Goal: Task Accomplishment & Management: Complete application form

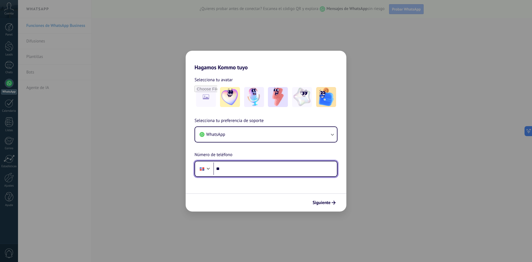
click at [273, 165] on input "**" at bounding box center [274, 168] width 123 height 13
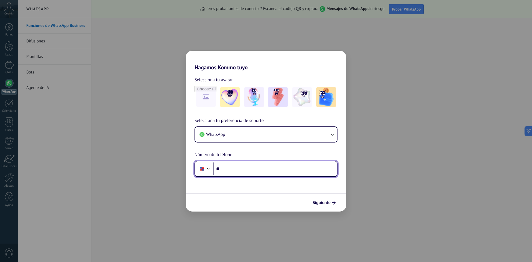
click at [228, 166] on input "**" at bounding box center [274, 168] width 123 height 13
type input "**********"
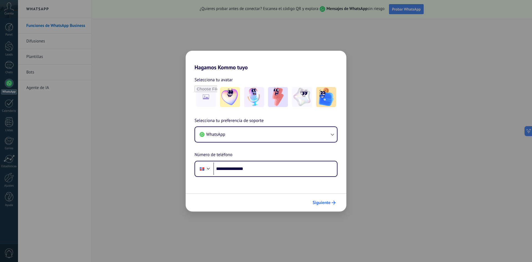
click at [321, 201] on span "Siguiente" at bounding box center [321, 202] width 18 height 4
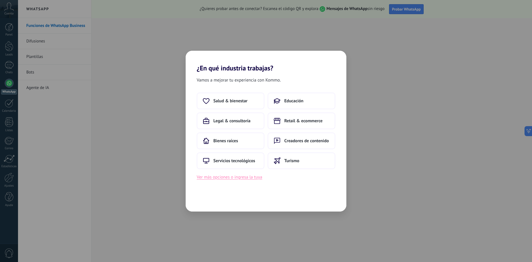
click at [253, 180] on button "Ver más opciones o ingresa la tuya" at bounding box center [229, 176] width 65 height 7
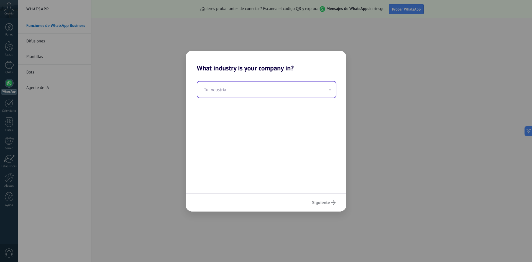
click at [265, 93] on input "text" at bounding box center [266, 89] width 138 height 16
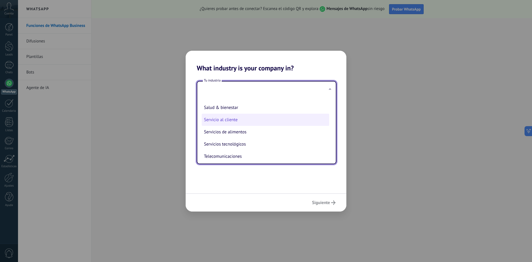
scroll to position [91, 0]
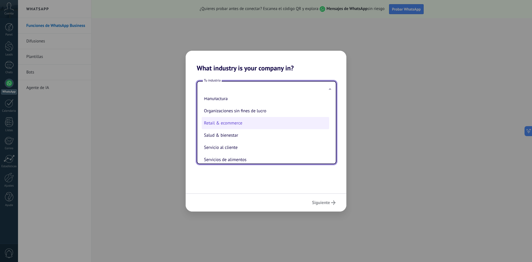
click at [239, 124] on li "Retail & ecommerce" at bounding box center [265, 123] width 127 height 12
type input "**********"
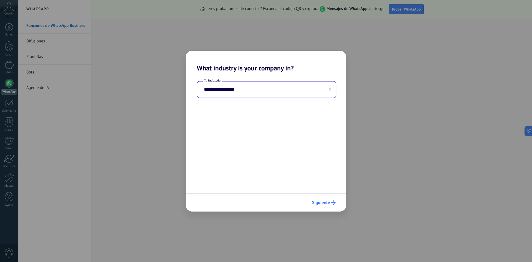
click at [315, 204] on span "Siguiente" at bounding box center [321, 202] width 18 height 4
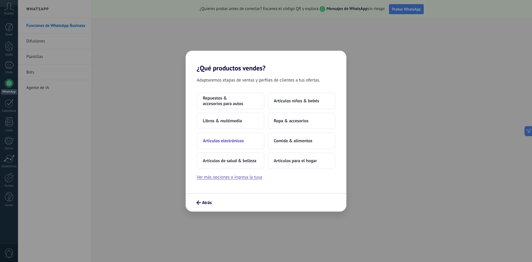
click at [236, 143] on button "Artículos electrónicos" at bounding box center [231, 140] width 68 height 17
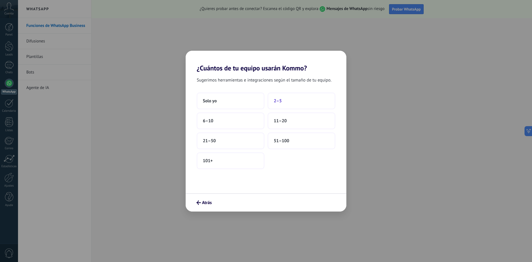
click at [282, 105] on button "2–5" at bounding box center [301, 100] width 68 height 17
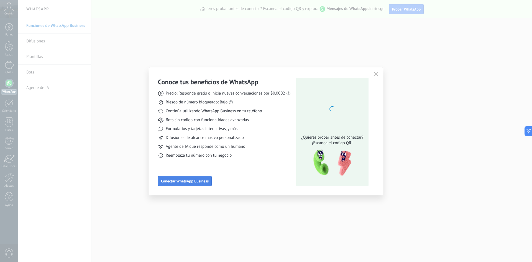
click at [194, 181] on span "Conectar WhatsApp Business" at bounding box center [185, 181] width 48 height 4
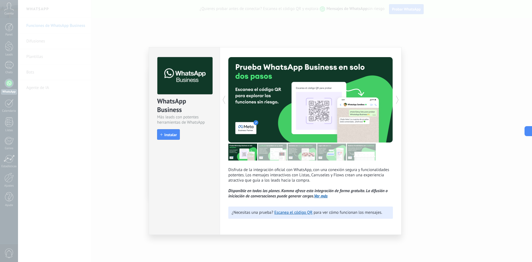
click at [444, 159] on div "WhatsApp Business Más leads con potentes herramientas de WhatsApp install Insta…" at bounding box center [275, 131] width 514 height 262
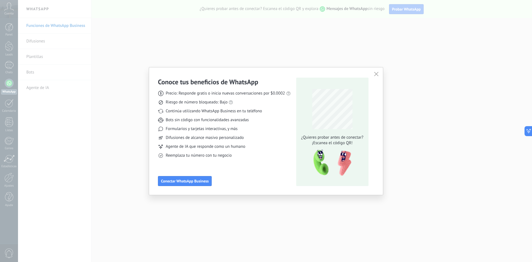
click at [197, 186] on div "Conoce tus beneficios de WhatsApp Precio: Responde gratis o inicia nuevas conve…" at bounding box center [266, 130] width 234 height 127
click at [197, 180] on span "Conectar WhatsApp Business" at bounding box center [185, 181] width 48 height 4
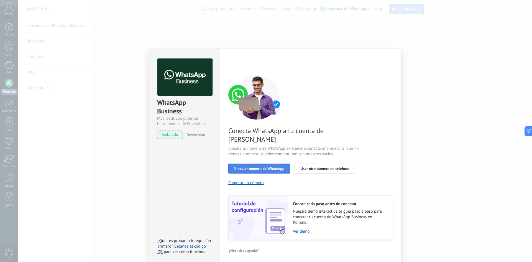
click at [279, 166] on span "Vincular número de WhatsApp" at bounding box center [259, 168] width 50 height 4
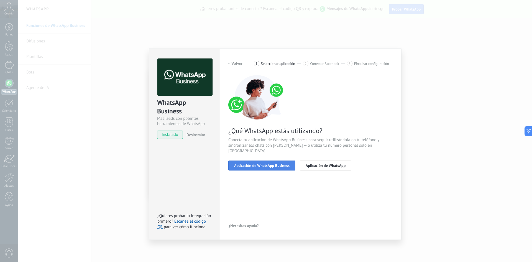
click at [280, 162] on button "Aplicación de WhatsApp Business" at bounding box center [261, 165] width 67 height 10
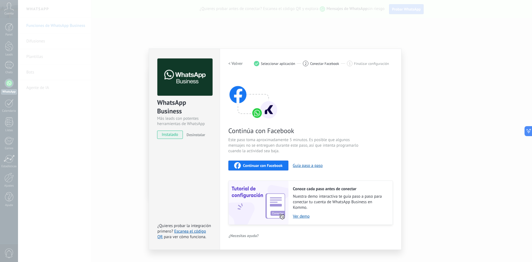
click at [318, 69] on div "< Volver 1 Seleccionar aplicación 2 Conectar Facebook 3 Finalizar configuración…" at bounding box center [310, 141] width 164 height 166
click at [314, 60] on div "< Volver 1 Seleccionar aplicación 2 Conectar Facebook 3 Finalizar configuración" at bounding box center [310, 63] width 164 height 10
click at [166, 135] on span "instalado" at bounding box center [169, 134] width 25 height 8
click at [260, 159] on div "Continúa con Facebook Este paso toma aproximadamente 5 minutos. Es posible que …" at bounding box center [310, 150] width 164 height 150
click at [262, 165] on span "Continuar con Facebook" at bounding box center [263, 165] width 40 height 4
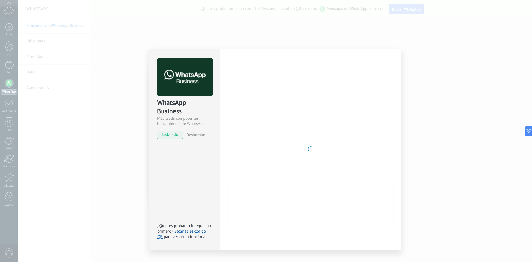
drag, startPoint x: 334, startPoint y: 47, endPoint x: 329, endPoint y: 47, distance: 5.0
click at [334, 47] on div "WhatsApp Business Más leads con potentes herramientas de WhatsApp instalado Des…" at bounding box center [275, 131] width 514 height 262
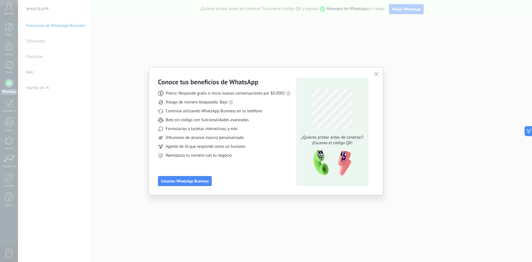
click at [377, 72] on button "button" at bounding box center [375, 74] width 7 height 8
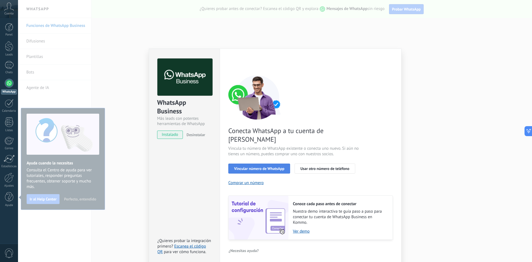
click at [278, 166] on span "Vincular número de WhatsApp" at bounding box center [259, 168] width 50 height 4
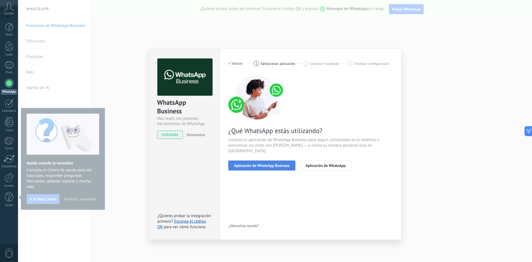
click at [279, 163] on span "Aplicación de WhatsApp Business" at bounding box center [261, 165] width 55 height 4
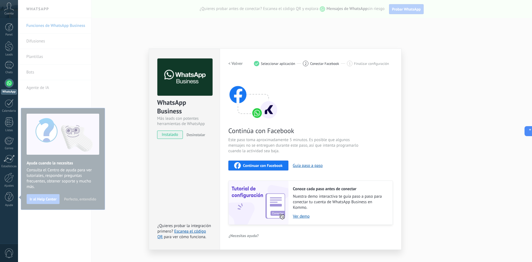
click at [307, 61] on div "2" at bounding box center [306, 64] width 6 height 6
click at [238, 65] on h2 "< Volver" at bounding box center [235, 63] width 14 height 5
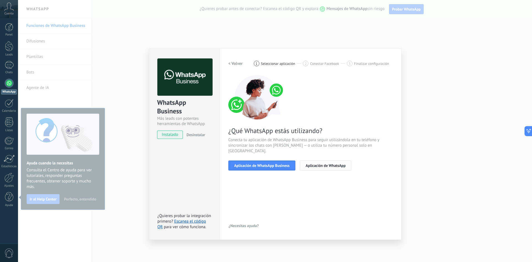
click at [313, 163] on span "Aplicación de WhatsApp" at bounding box center [325, 165] width 40 height 4
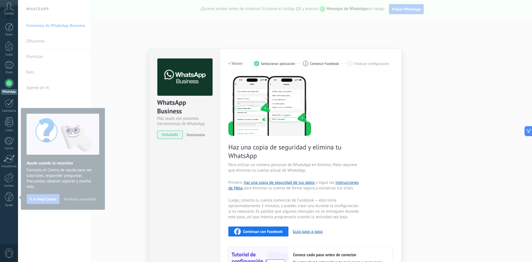
click at [379, 32] on div "WhatsApp Business Más leads con potentes herramientas de WhatsApp instalado Des…" at bounding box center [275, 131] width 514 height 262
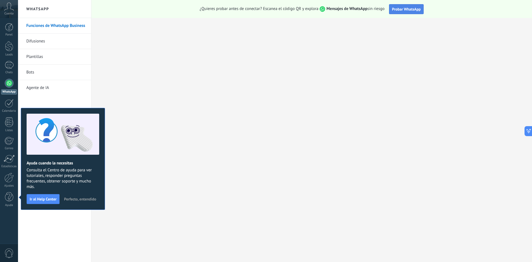
click at [401, 9] on span "Probar WhatsApp" at bounding box center [406, 9] width 29 height 5
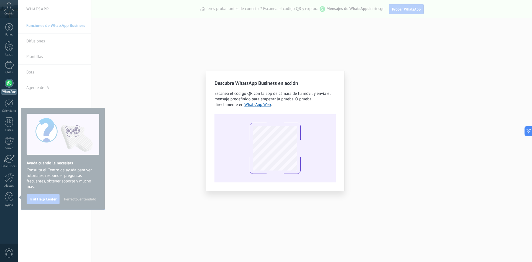
click at [397, 126] on div "Descubre WhatsApp Business en acción Escanea el código QR con la app [PERSON_NA…" at bounding box center [275, 131] width 514 height 262
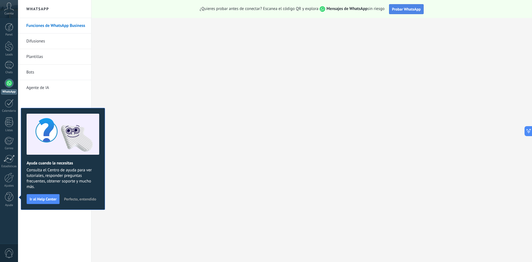
click at [402, 11] on span "Probar WhatsApp" at bounding box center [406, 9] width 29 height 5
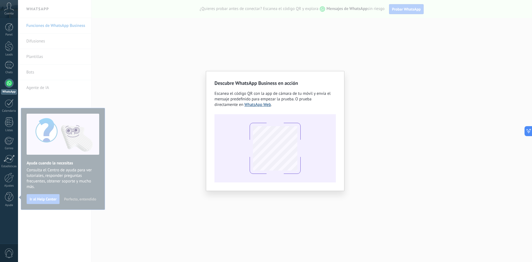
click at [258, 104] on link "WhatsApp Web" at bounding box center [257, 104] width 27 height 5
click at [382, 66] on div "Descubre WhatsApp Business en acción Escanea el código QR con la app [PERSON_NA…" at bounding box center [275, 131] width 514 height 262
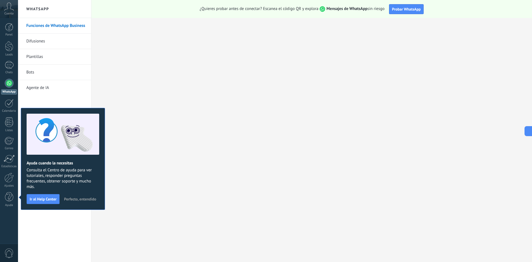
click at [4, 12] on div "Cuenta" at bounding box center [9, 9] width 18 height 18
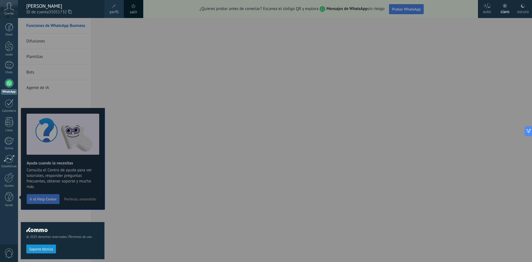
click at [41, 8] on div "[PERSON_NAME]" at bounding box center [62, 6] width 73 height 6
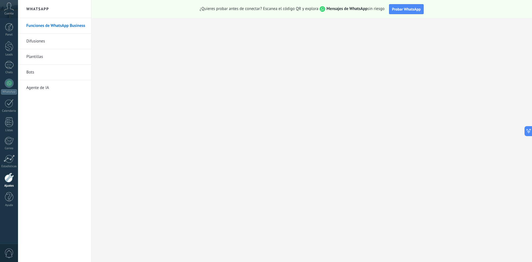
click at [5, 6] on icon at bounding box center [9, 6] width 10 height 8
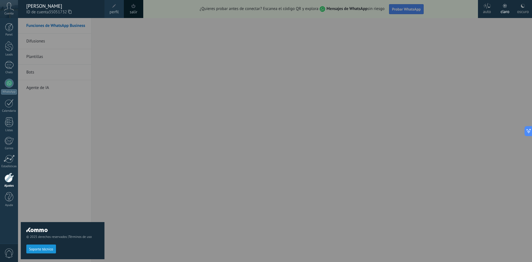
click at [150, 103] on div at bounding box center [284, 131] width 532 height 262
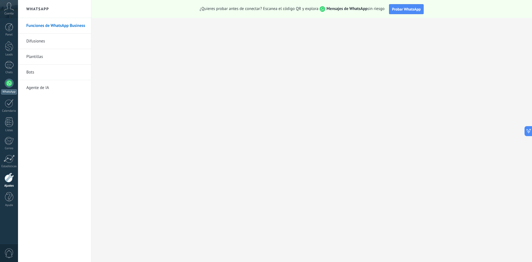
click at [10, 84] on div at bounding box center [9, 83] width 9 height 9
click at [10, 80] on div at bounding box center [9, 83] width 9 height 9
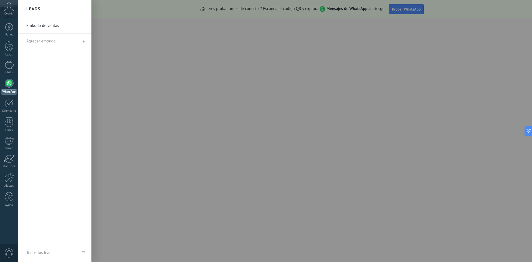
click at [382, 59] on div at bounding box center [284, 131] width 532 height 262
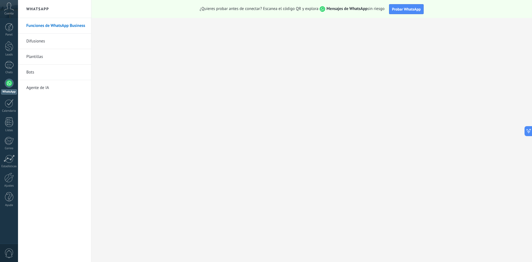
click at [40, 39] on link "Difusiones" at bounding box center [55, 42] width 59 height 16
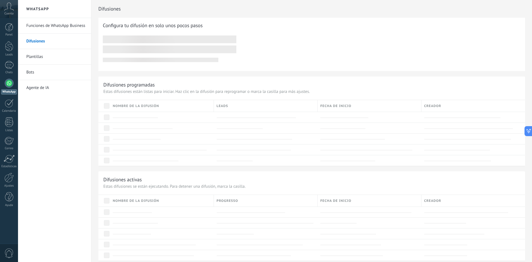
click at [61, 27] on link "Funciones de WhatsApp Business" at bounding box center [55, 26] width 59 height 16
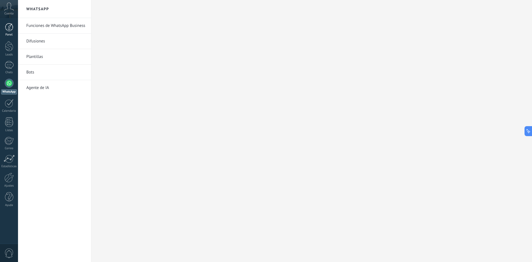
click at [10, 29] on div at bounding box center [9, 27] width 8 height 8
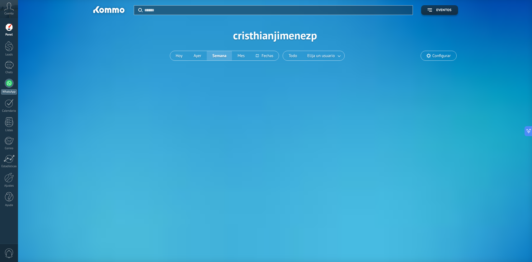
click at [10, 88] on link "WhatsApp" at bounding box center [9, 87] width 18 height 16
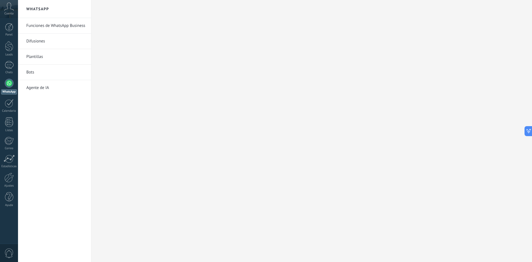
click at [48, 24] on link "Funciones de WhatsApp Business" at bounding box center [55, 26] width 59 height 16
click at [43, 10] on h2 "WhatsApp" at bounding box center [54, 9] width 59 height 18
click at [56, 28] on link "Funciones de WhatsApp Business" at bounding box center [55, 26] width 59 height 16
click at [38, 24] on link "Funciones de WhatsApp Business" at bounding box center [55, 26] width 59 height 16
click at [9, 80] on div at bounding box center [9, 83] width 9 height 9
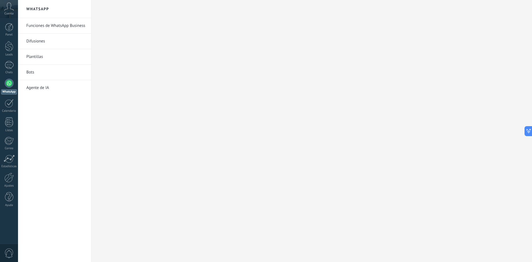
click at [54, 28] on link "Funciones de WhatsApp Business" at bounding box center [55, 26] width 59 height 16
click at [39, 46] on link "Difusiones" at bounding box center [55, 42] width 59 height 16
click at [32, 57] on link "Plantillas" at bounding box center [55, 57] width 59 height 16
click at [7, 83] on div at bounding box center [9, 83] width 9 height 9
click at [10, 101] on div at bounding box center [9, 103] width 9 height 9
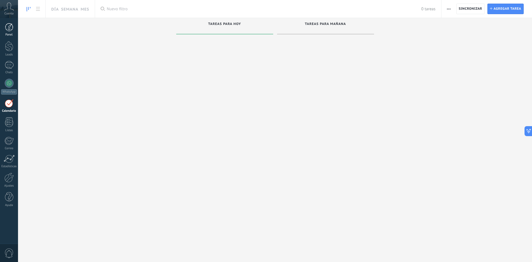
click at [12, 28] on div at bounding box center [9, 27] width 8 height 8
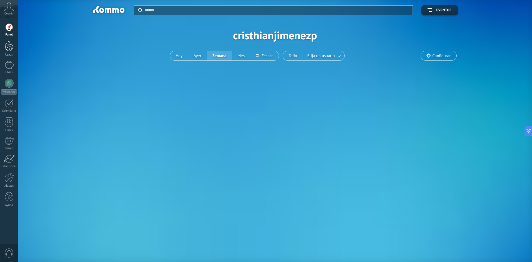
click at [12, 47] on div at bounding box center [9, 46] width 8 height 10
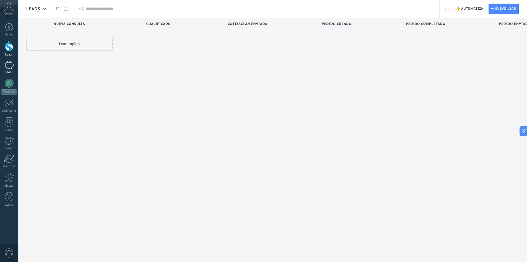
click at [10, 65] on div at bounding box center [9, 65] width 9 height 8
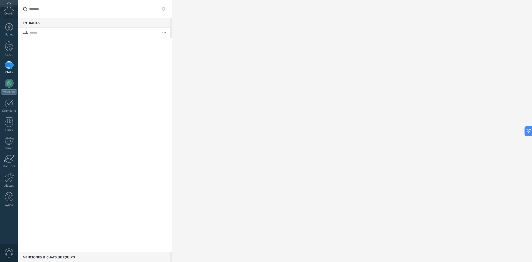
click at [109, 40] on div at bounding box center [95, 145] width 154 height 214
click at [25, 30] on form "Enciende el sonido Acciones múltiples Ordenar Más recientes Larga espera Destac…" at bounding box center [94, 33] width 152 height 10
click at [25, 31] on icon at bounding box center [25, 32] width 5 height 3
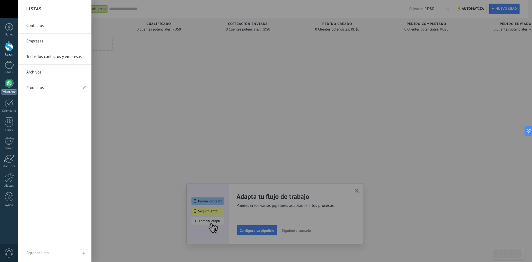
click at [9, 87] on div at bounding box center [9, 83] width 9 height 9
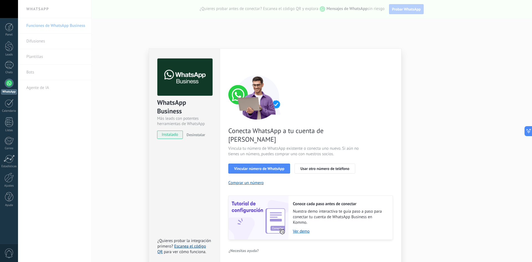
click at [200, 243] on link "Escanea el código QR" at bounding box center [181, 248] width 48 height 11
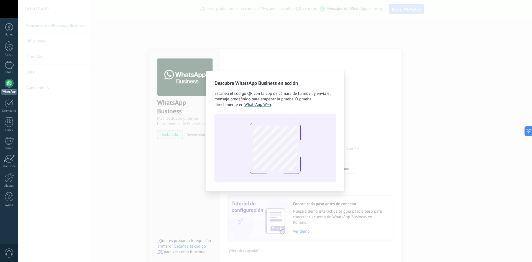
click at [252, 105] on link "WhatsApp Web" at bounding box center [257, 104] width 27 height 5
click at [259, 102] on link "WhatsApp Web" at bounding box center [257, 104] width 27 height 5
click at [266, 105] on link "WhatsApp Web" at bounding box center [257, 104] width 27 height 5
click at [334, 59] on div "Descubre WhatsApp Business en acción Escanea el código QR con la app [PERSON_NA…" at bounding box center [275, 131] width 514 height 262
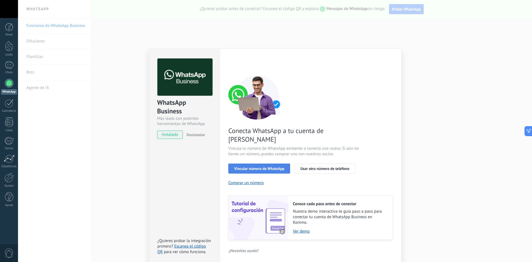
click at [277, 166] on span "Vincular número de WhatsApp" at bounding box center [259, 168] width 50 height 4
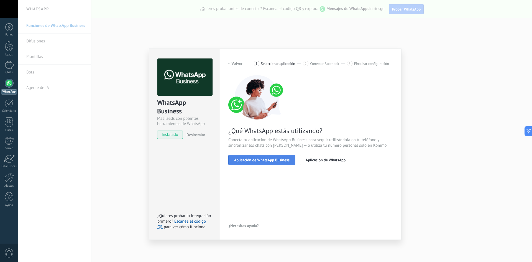
click at [275, 163] on button "Aplicación de WhatsApp Business" at bounding box center [261, 160] width 67 height 10
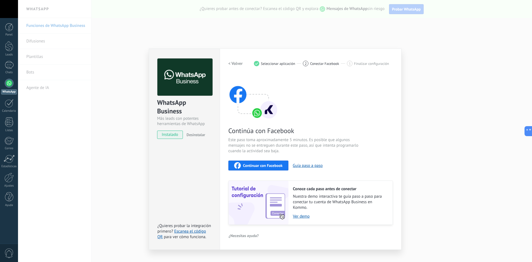
click at [269, 64] on span "Seleccionar aplicación" at bounding box center [278, 63] width 34 height 4
click at [238, 62] on h2 "< Volver" at bounding box center [235, 63] width 14 height 5
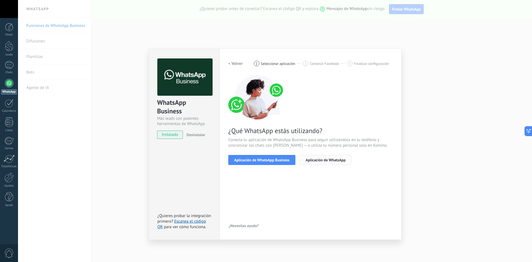
click at [326, 158] on span "Aplicación de WhatsApp" at bounding box center [325, 160] width 40 height 4
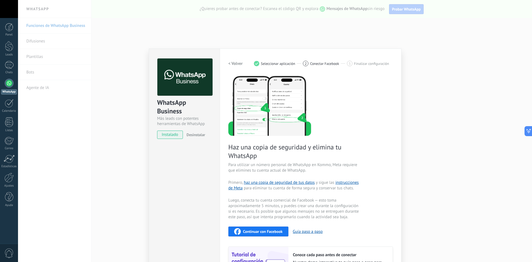
click at [285, 33] on div "WhatsApp Business Más leads con potentes herramientas de WhatsApp instalado Des…" at bounding box center [275, 131] width 514 height 262
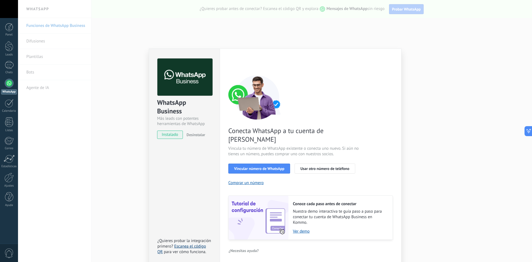
click at [199, 243] on link "Escanea el código QR" at bounding box center [181, 248] width 48 height 11
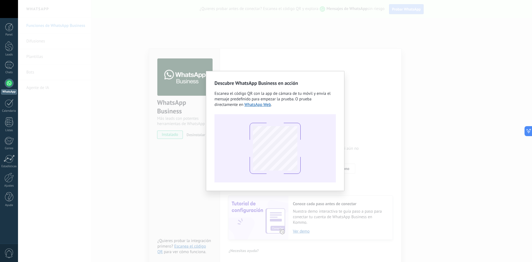
click at [374, 102] on div "Descubre WhatsApp Business en acción Escanea el código QR con la app [PERSON_NA…" at bounding box center [275, 131] width 514 height 262
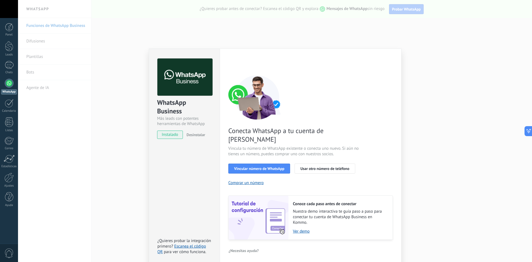
click at [428, 54] on div "WhatsApp Business Más leads con potentes herramientas de WhatsApp instalado Des…" at bounding box center [275, 131] width 514 height 262
